Goal: Information Seeking & Learning: Learn about a topic

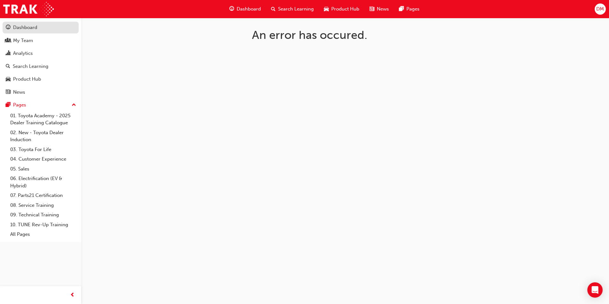
click at [47, 31] on div "Dashboard" at bounding box center [41, 28] width 70 height 8
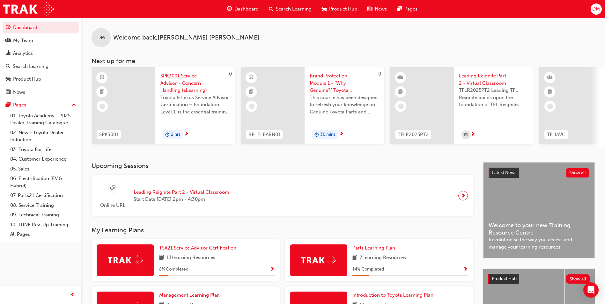
click at [466, 198] on div at bounding box center [463, 196] width 10 height 10
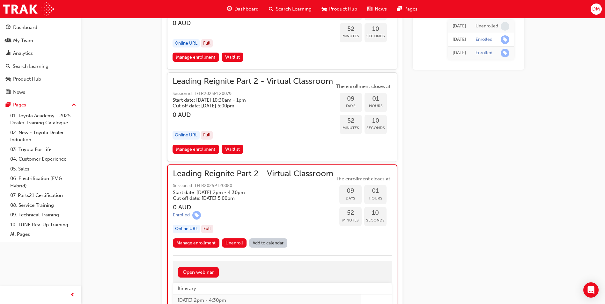
scroll to position [1328, 0]
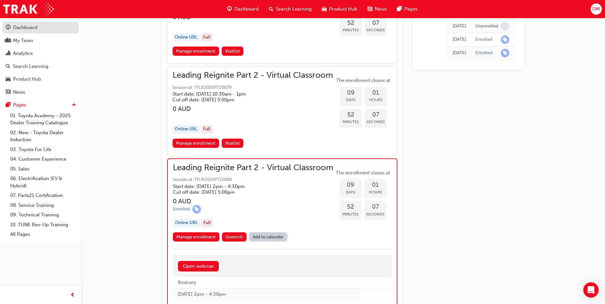
click at [28, 25] on div "Dashboard" at bounding box center [25, 27] width 24 height 7
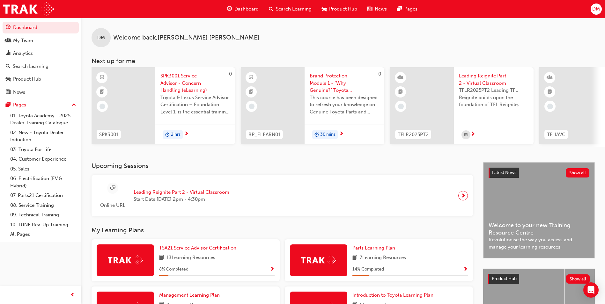
click at [482, 84] on span "Leading Reignite Part 2 - Virtual Classroom" at bounding box center [493, 79] width 69 height 14
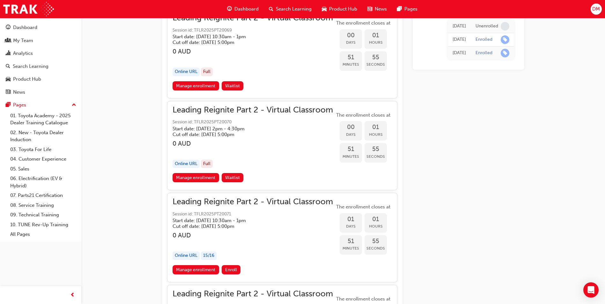
scroll to position [479, 0]
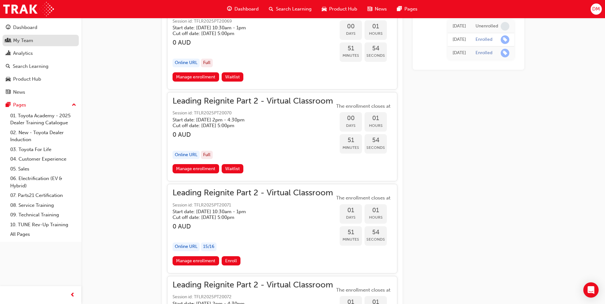
click at [22, 38] on div "My Team" at bounding box center [23, 40] width 20 height 7
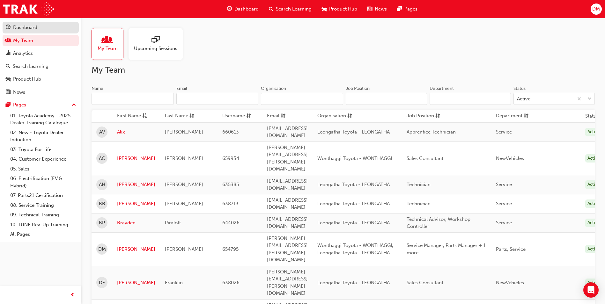
click at [36, 28] on div "Dashboard" at bounding box center [25, 27] width 24 height 7
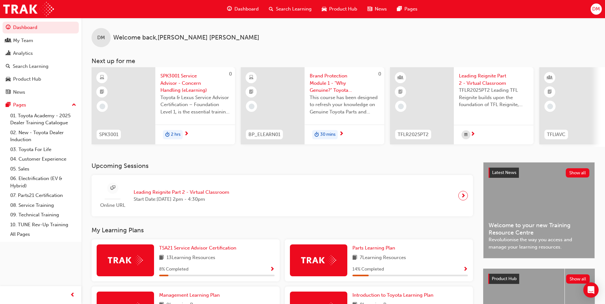
click at [322, 101] on span "This course has been designed to refresh your knowledge on Genuine Toyota Parts…" at bounding box center [343, 105] width 69 height 22
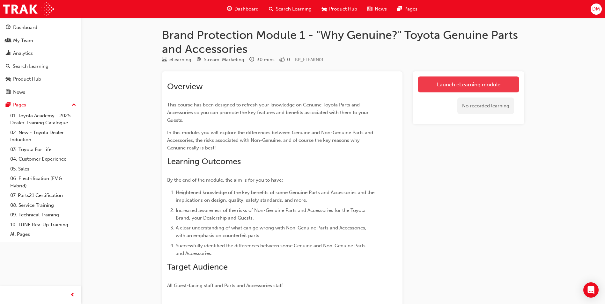
click at [444, 86] on link "Launch eLearning module" at bounding box center [468, 84] width 101 height 16
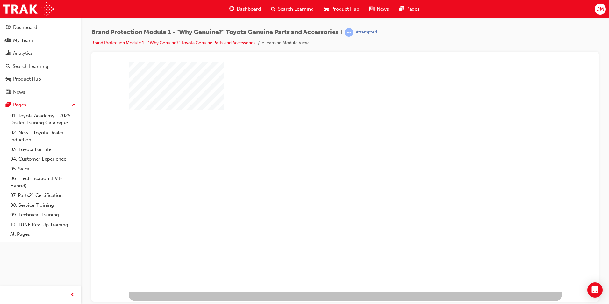
click at [327, 158] on div "play" at bounding box center [327, 158] width 0 height 0
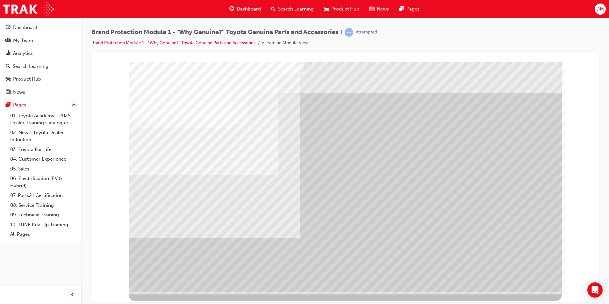
click at [584, 64] on div "Navigation" at bounding box center [345, 64] width 492 height 0
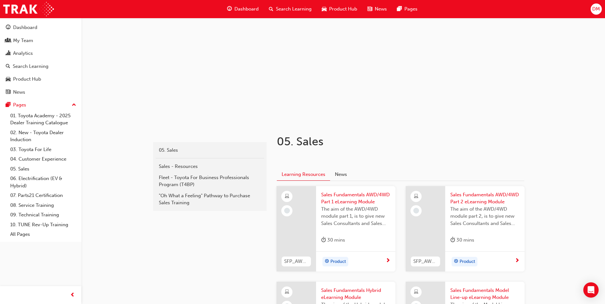
scroll to position [18, 0]
